Goal: Task Accomplishment & Management: Use online tool/utility

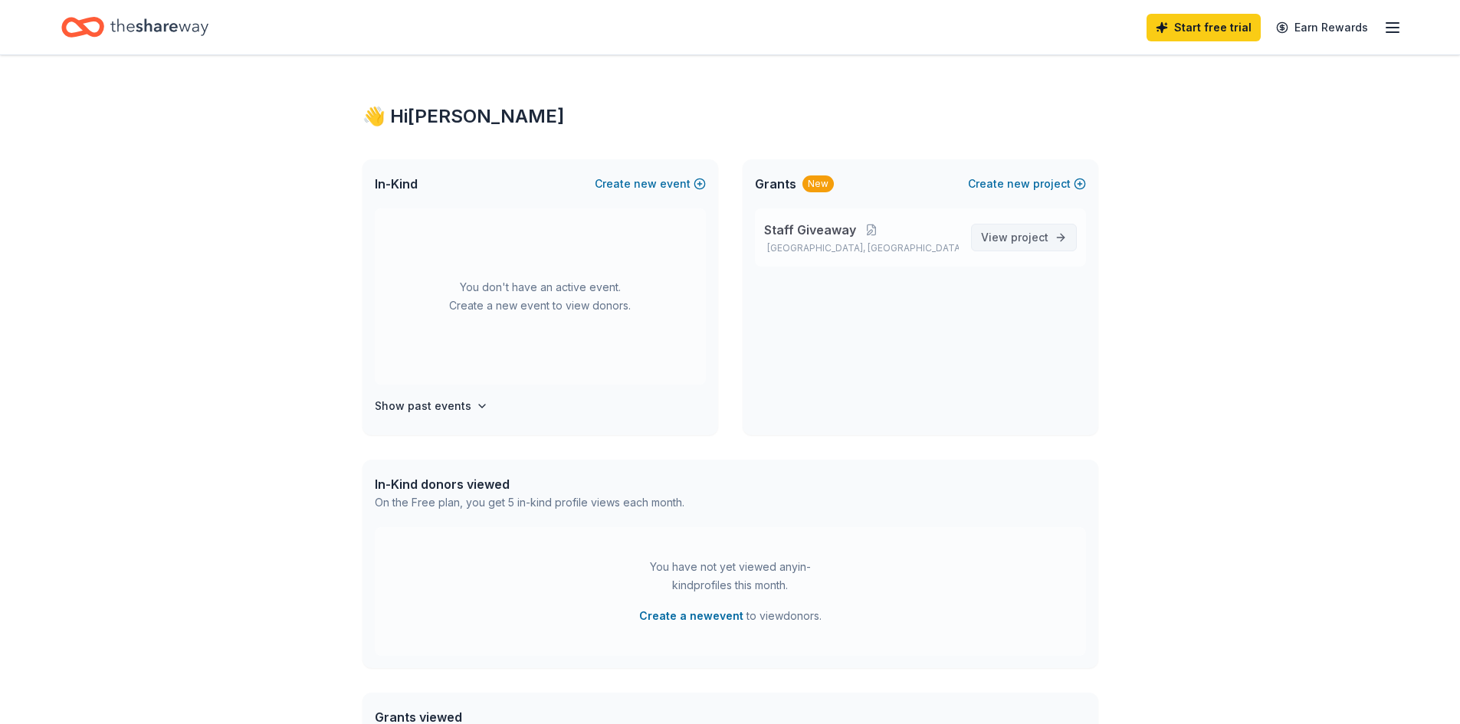
click at [1045, 236] on span "project" at bounding box center [1030, 237] width 38 height 13
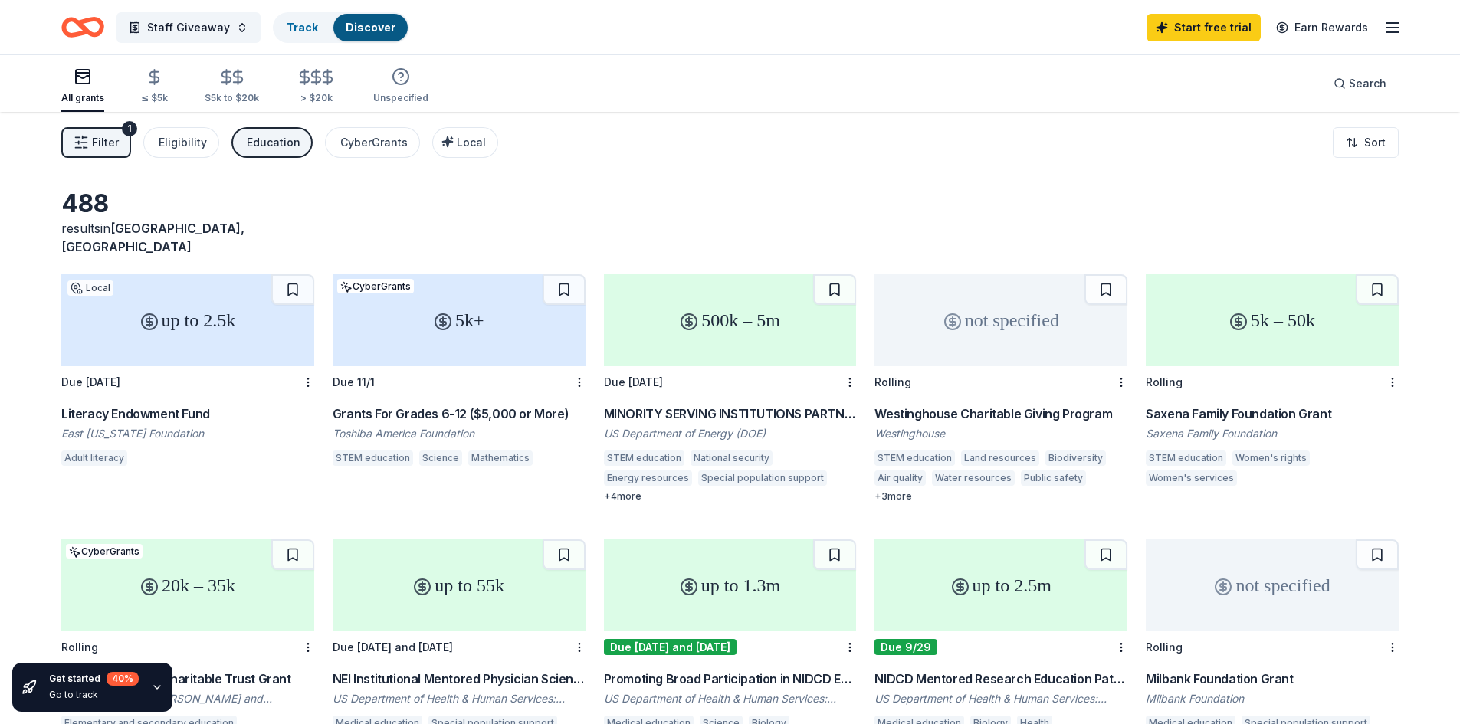
click at [102, 140] on span "Filter" at bounding box center [105, 142] width 27 height 18
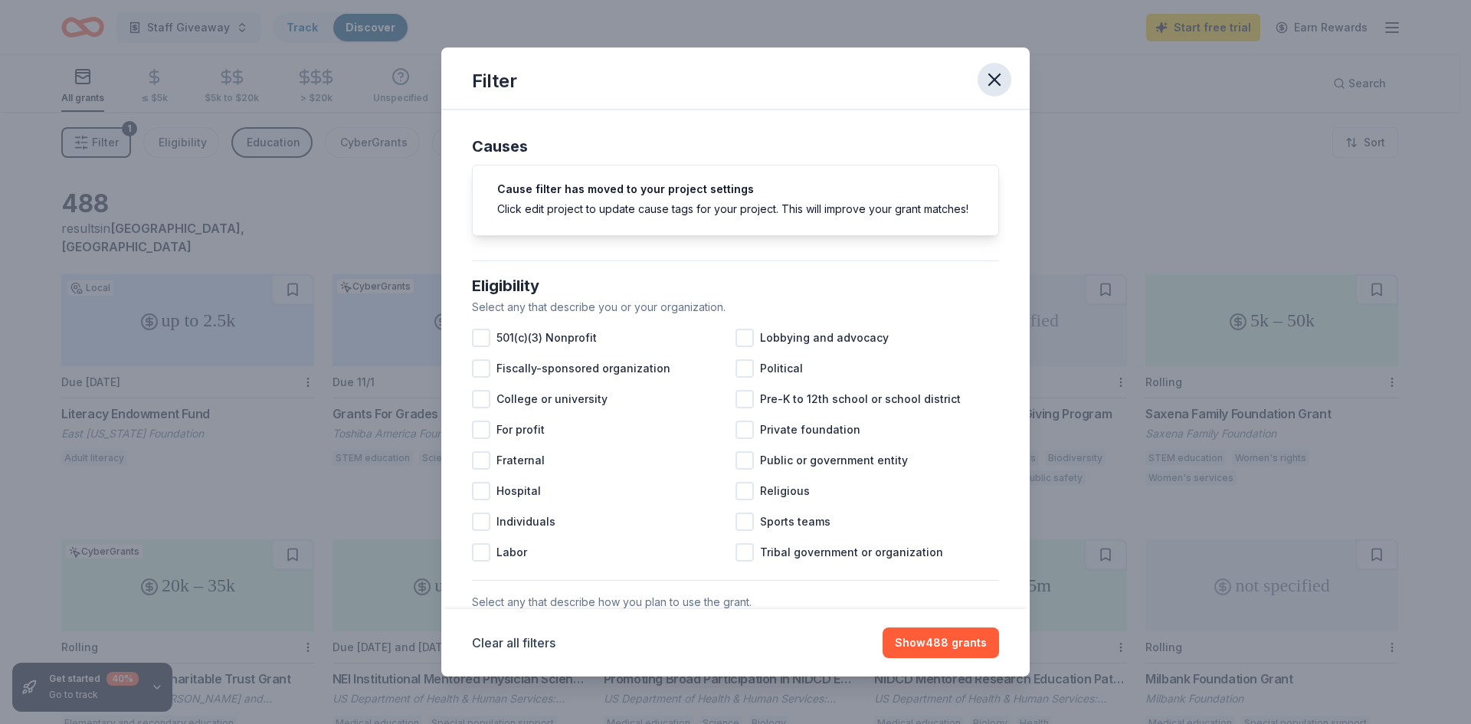
click at [1005, 73] on icon "button" at bounding box center [994, 79] width 21 height 21
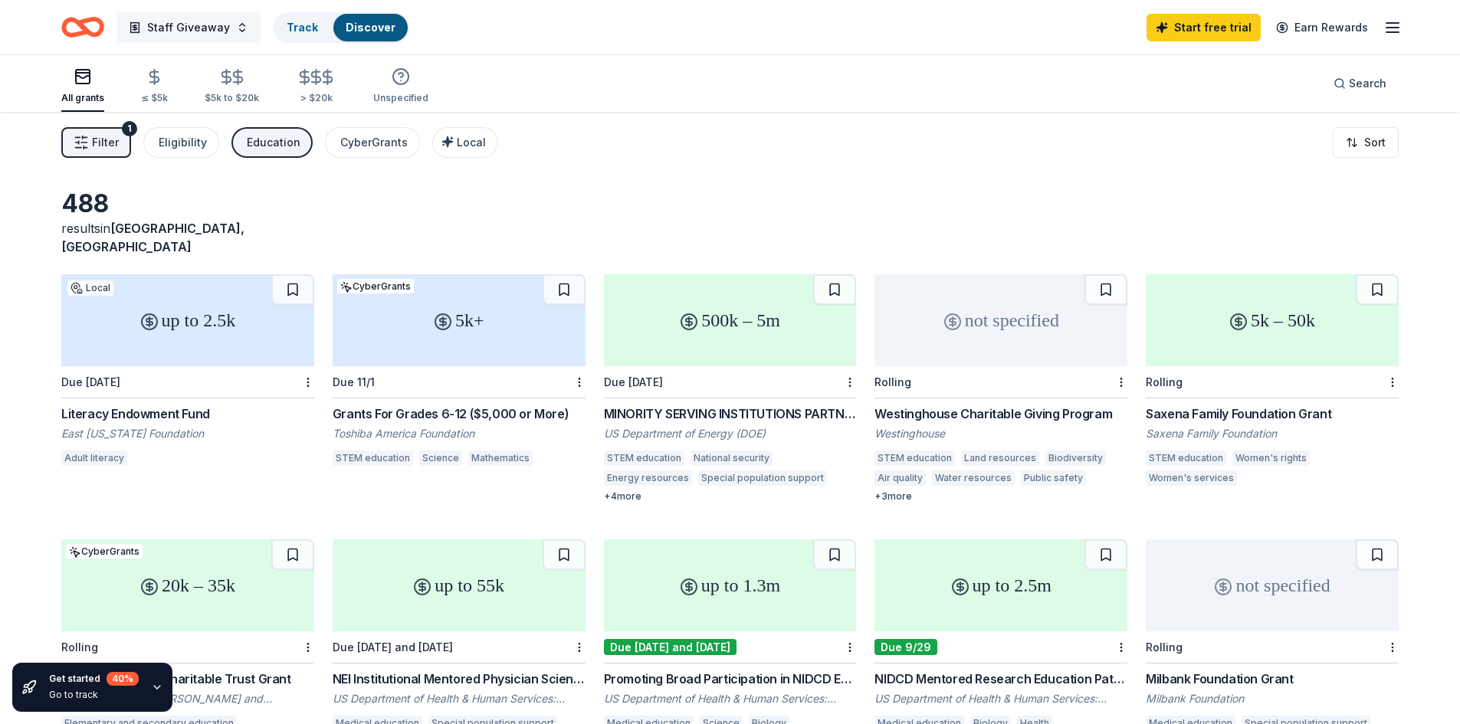
click at [148, 23] on span "Staff Giveaway" at bounding box center [188, 27] width 83 height 18
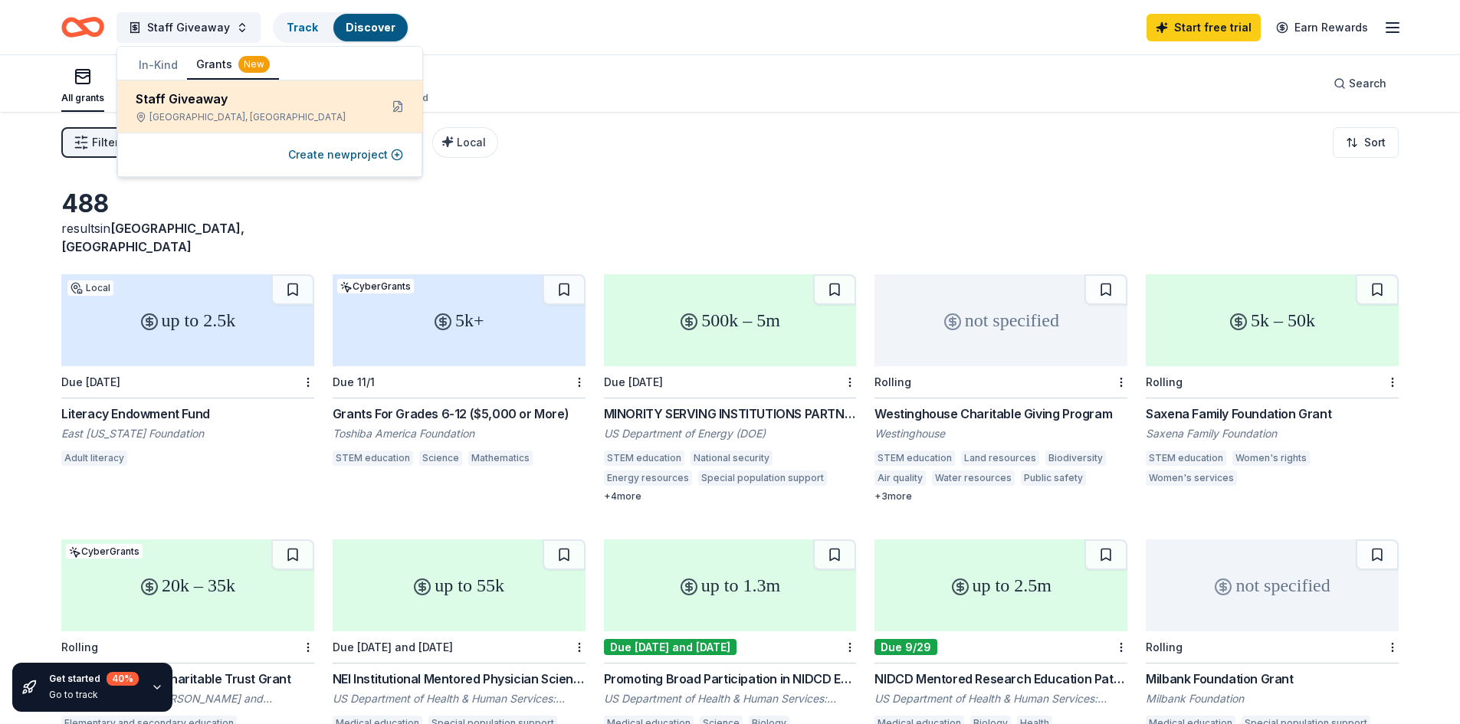
click at [166, 103] on div "Staff Giveaway" at bounding box center [251, 99] width 231 height 18
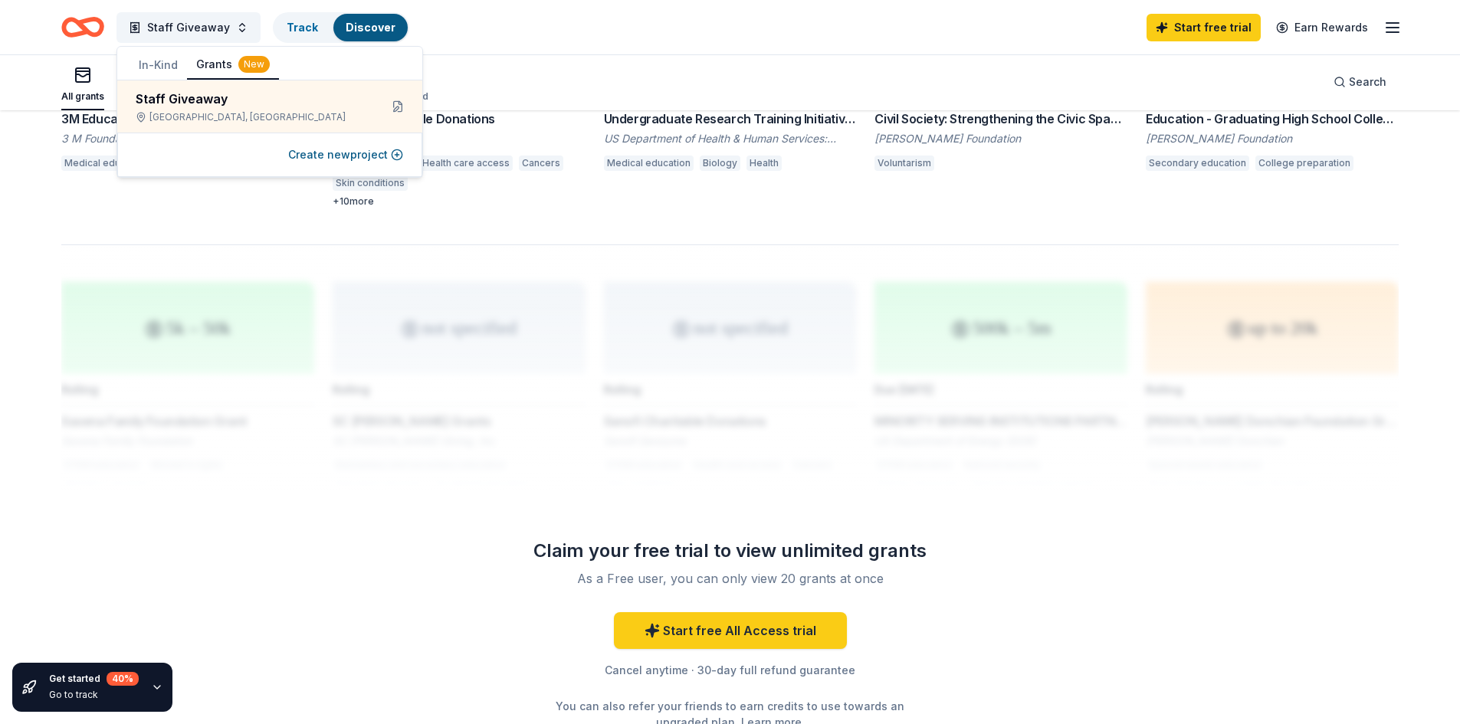
scroll to position [1207, 0]
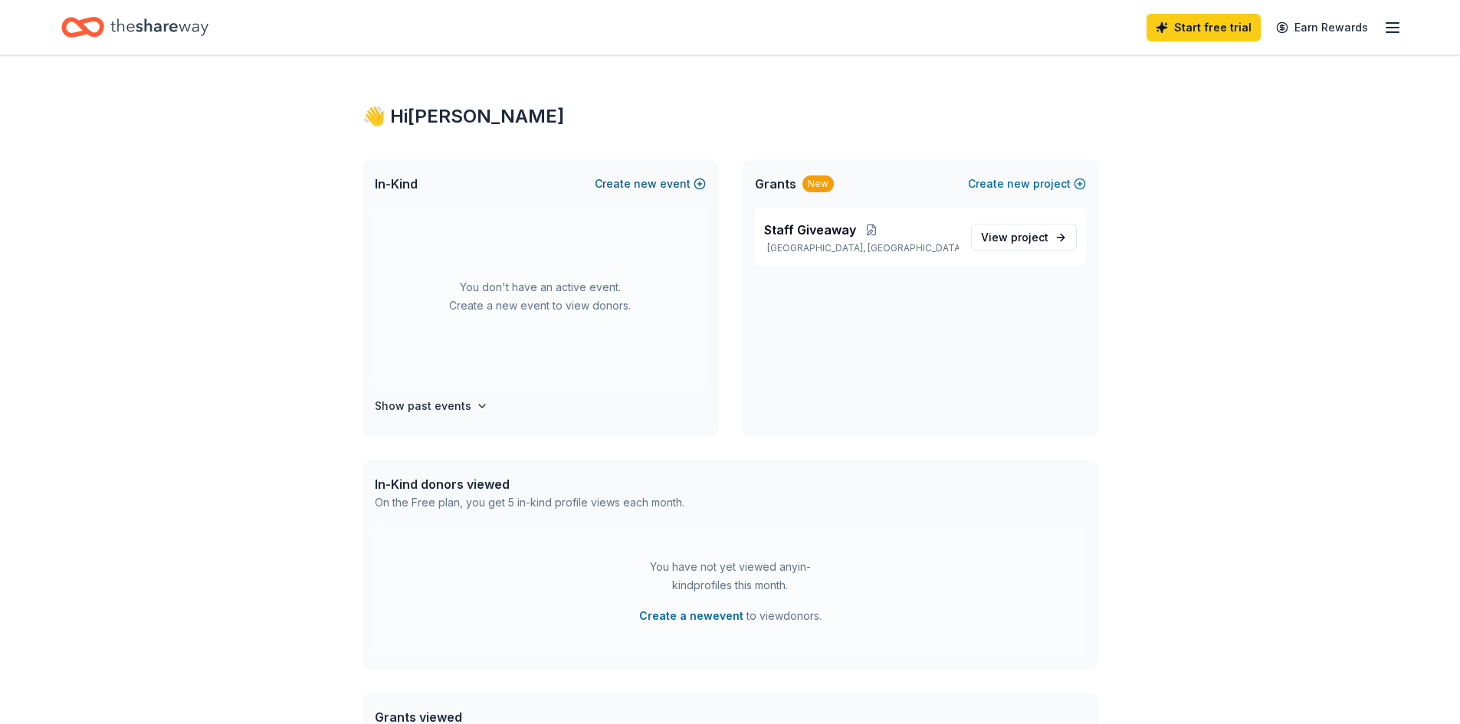
click at [631, 180] on button "Create new event" at bounding box center [650, 184] width 111 height 18
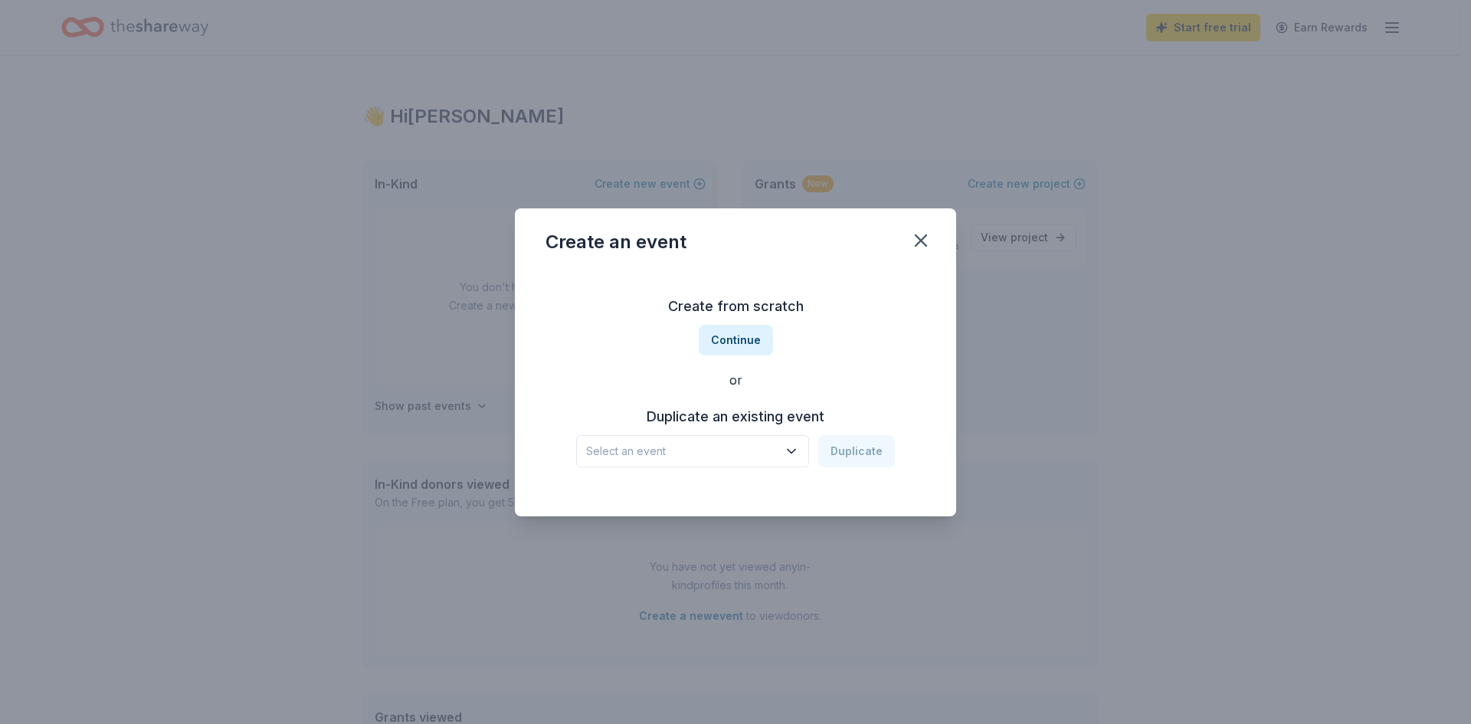
click at [782, 452] on button "Select an event" at bounding box center [692, 451] width 233 height 32
click at [922, 241] on icon "button" at bounding box center [921, 240] width 11 height 11
